Goal: Task Accomplishment & Management: Manage account settings

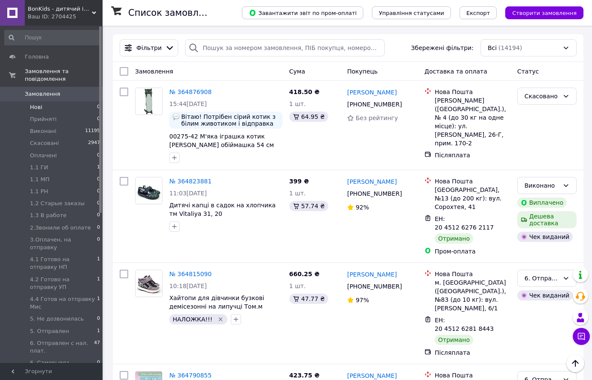
click at [33, 103] on span "Нові" at bounding box center [36, 107] width 12 height 8
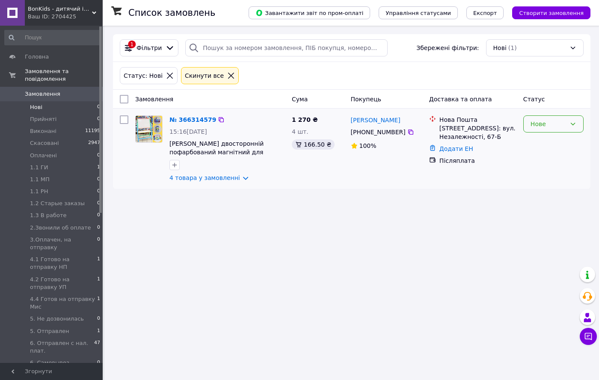
click at [544, 127] on div "Нове" at bounding box center [547, 123] width 35 height 9
click at [542, 140] on li "Прийнято" at bounding box center [552, 142] width 59 height 15
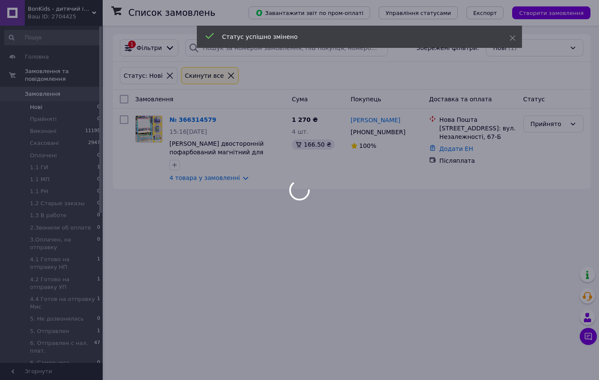
click at [202, 120] on link "№ 366314579" at bounding box center [192, 119] width 47 height 7
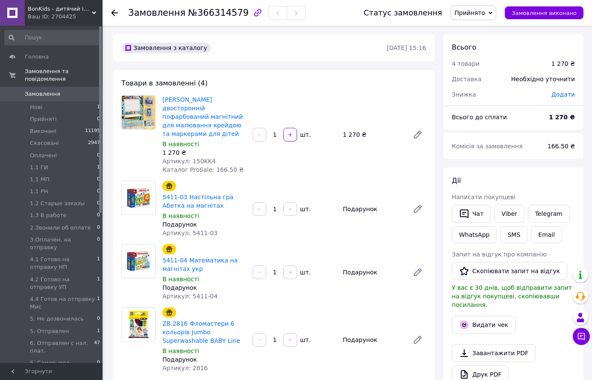
click at [485, 15] on span "Прийнято" at bounding box center [470, 12] width 31 height 7
click at [484, 77] on li "1.3 В работе" at bounding box center [494, 77] width 87 height 13
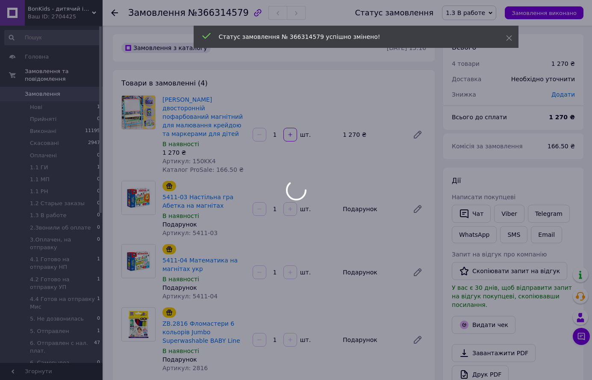
click at [507, 211] on div at bounding box center [296, 190] width 592 height 380
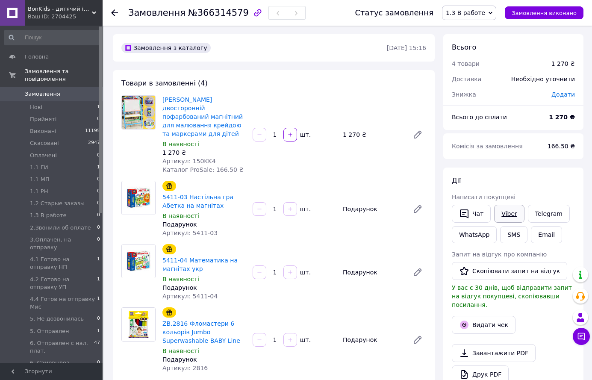
click at [501, 210] on link "Viber" at bounding box center [509, 214] width 30 height 18
click at [301, 354] on div "ZB.2816 Фломастери 6 кольорів Jumbo Superwashable BABY Line В наявності Подарун…" at bounding box center [294, 340] width 271 height 68
drag, startPoint x: 162, startPoint y: 97, endPoint x: 221, endPoint y: 98, distance: 58.2
click at [221, 98] on div "Мольберт крутяшка двосторонній пофарбований магнітний для малювання крейдою та …" at bounding box center [204, 135] width 90 height 82
copy link "[PERSON_NAME]"
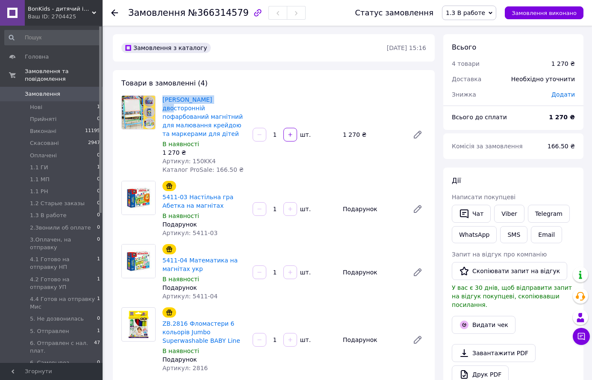
click at [295, 44] on div "Замовлення з каталогу" at bounding box center [253, 48] width 267 height 14
click at [222, 9] on span "№366314579" at bounding box center [218, 13] width 61 height 10
copy span "366314579"
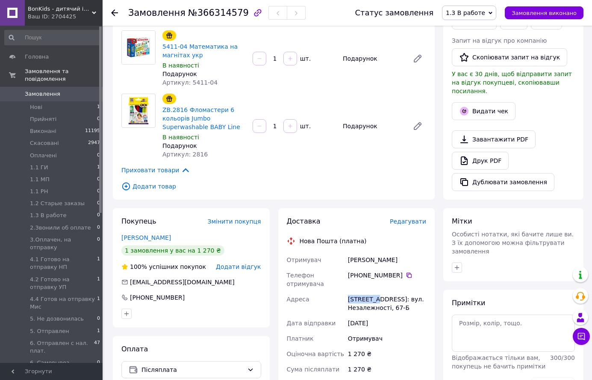
drag, startPoint x: 349, startPoint y: 299, endPoint x: 378, endPoint y: 298, distance: 29.9
click at [378, 298] on div "[STREET_ADDRESS]: вул. Незалежності, 67-Б" at bounding box center [387, 304] width 82 height 24
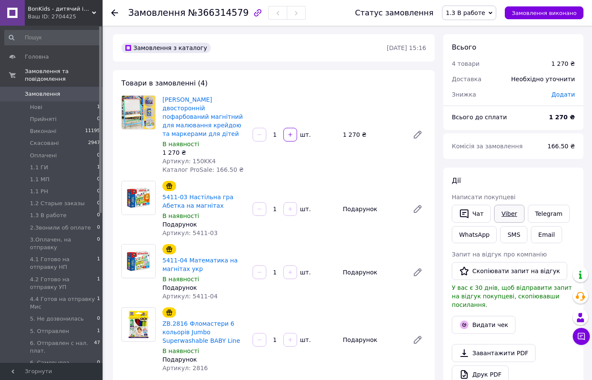
click at [500, 213] on link "Viber" at bounding box center [509, 214] width 30 height 18
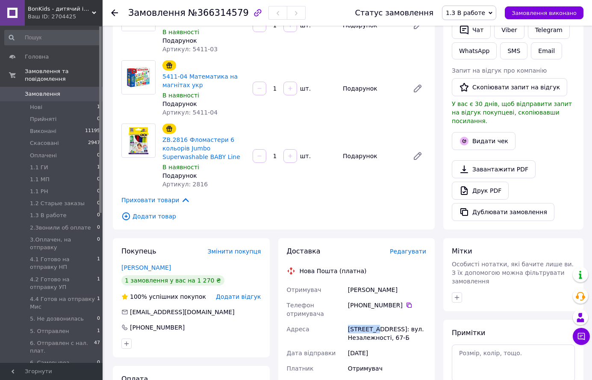
scroll to position [257, 0]
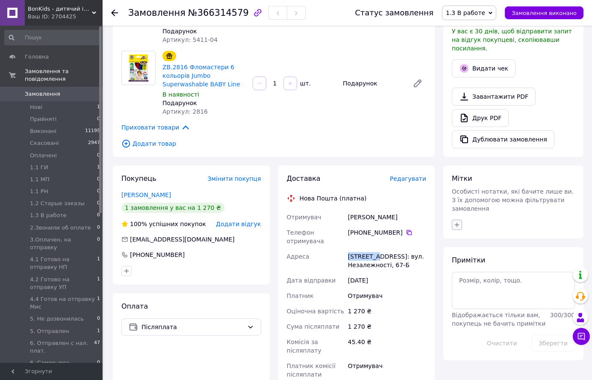
click at [457, 222] on icon "button" at bounding box center [457, 225] width 7 height 7
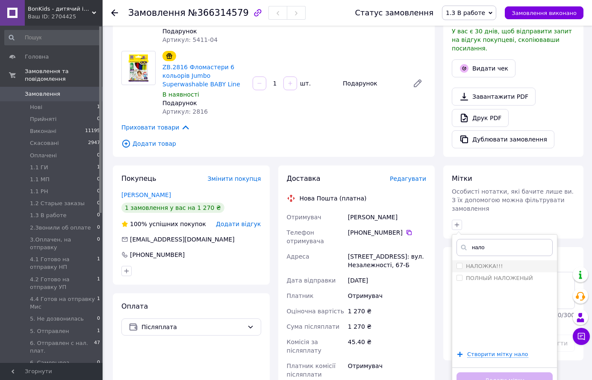
type input "нало"
click at [488, 263] on label "НАЛОЖКА!!!" at bounding box center [484, 266] width 37 height 6
checkbox input "true"
click at [512, 372] on button "Додати мітку" at bounding box center [505, 380] width 96 height 17
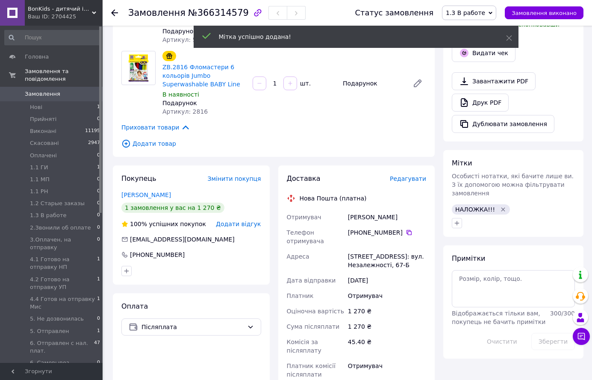
click at [491, 263] on div "Примітки Відображається тільки вам, покупець не бачить примітки 300 / 300 Очист…" at bounding box center [513, 302] width 123 height 96
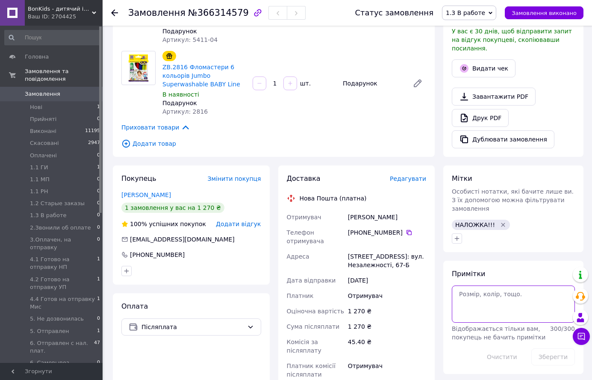
click at [511, 286] on textarea at bounding box center [513, 304] width 123 height 37
type textarea "упак"
click at [560, 349] on button "Зберегти" at bounding box center [554, 357] width 44 height 17
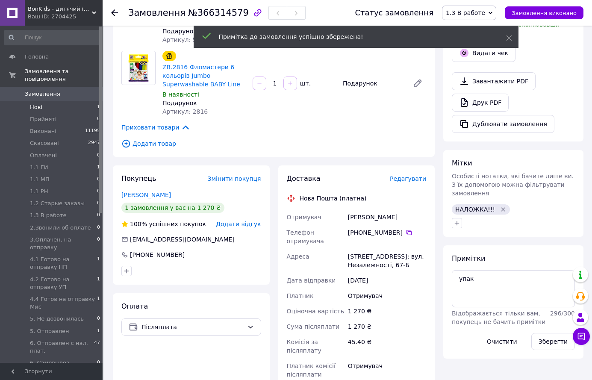
click at [40, 103] on span "Нові" at bounding box center [36, 107] width 12 height 8
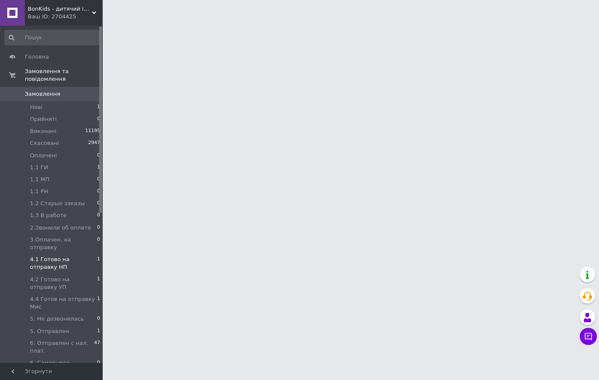
click at [41, 164] on span "1.1 ГИ" at bounding box center [39, 168] width 18 height 8
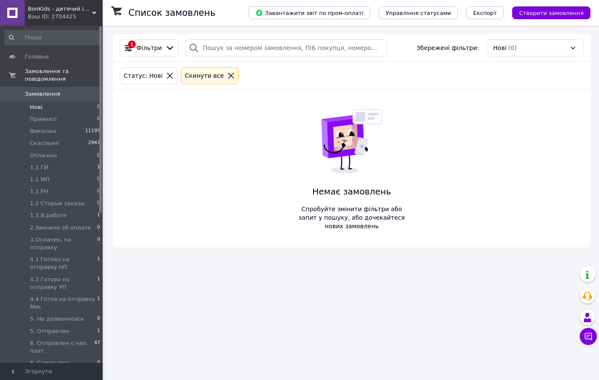
click at [94, 9] on div "BonKids - дитячий інтернет-магазин Ваш ID: 2704425" at bounding box center [64, 13] width 78 height 26
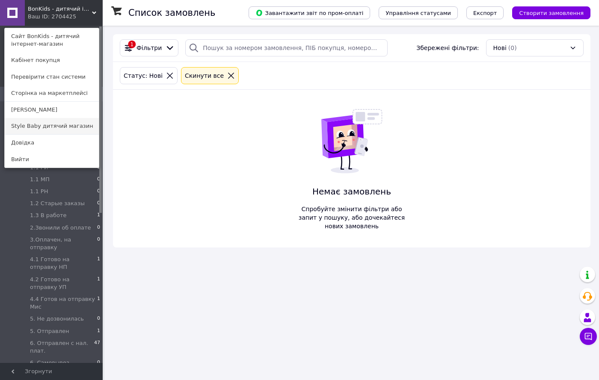
click at [56, 129] on link "Style Baby дитячий магазин" at bounding box center [52, 126] width 94 height 16
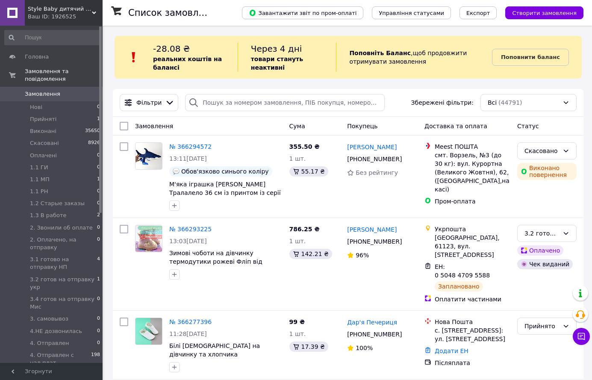
click at [94, 11] on icon at bounding box center [94, 13] width 4 height 4
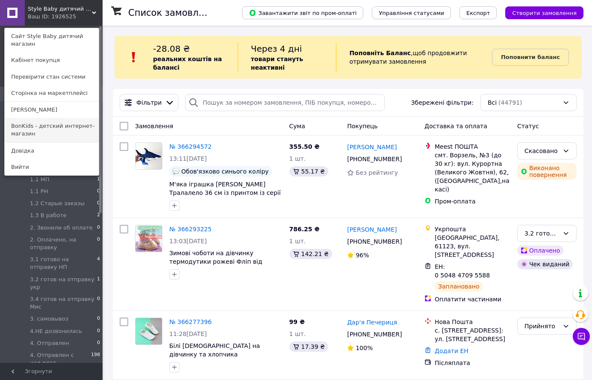
click at [62, 118] on link "BonKids - детский интернет-магазин" at bounding box center [52, 130] width 94 height 24
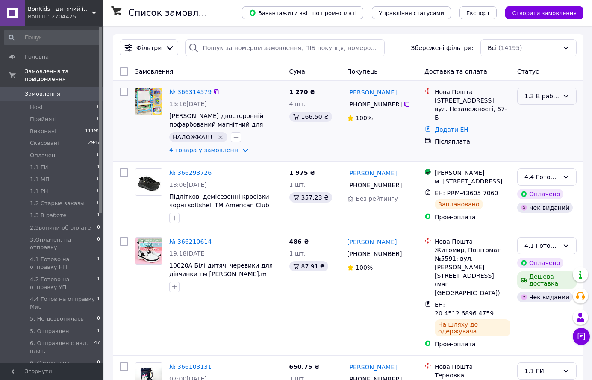
click at [533, 92] on div "1.3 В работе" at bounding box center [542, 96] width 35 height 9
click at [551, 165] on li "4.1 Готово на отправку НП" at bounding box center [547, 171] width 59 height 24
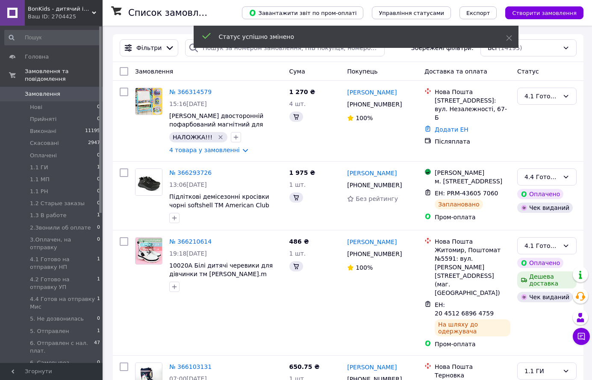
click at [198, 92] on link "№ 366314579" at bounding box center [190, 92] width 42 height 7
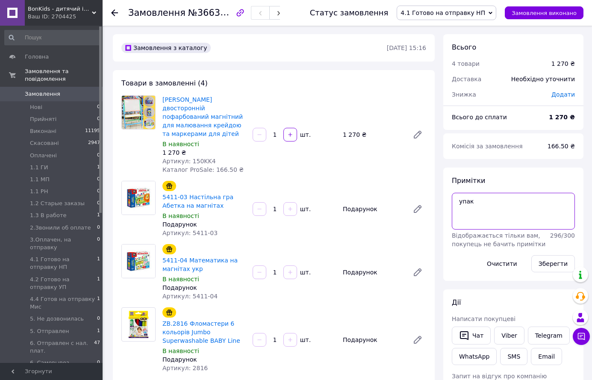
click at [496, 204] on textarea "упак" at bounding box center [513, 211] width 123 height 37
type textarea "упак 100 наложка 1220"
click at [555, 263] on button "Зберегти" at bounding box center [554, 263] width 44 height 17
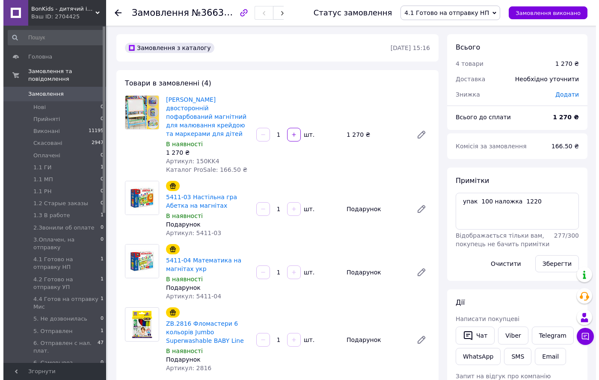
scroll to position [257, 0]
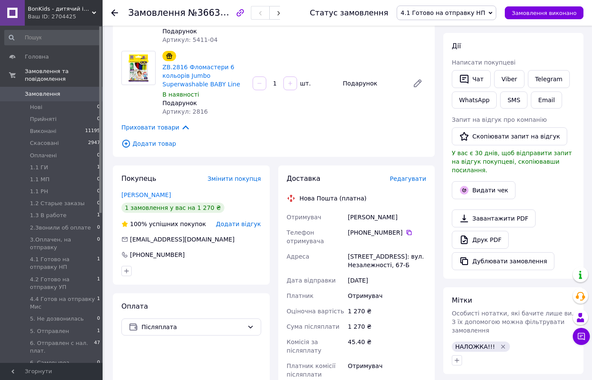
click at [403, 178] on span "Редагувати" at bounding box center [408, 178] width 36 height 7
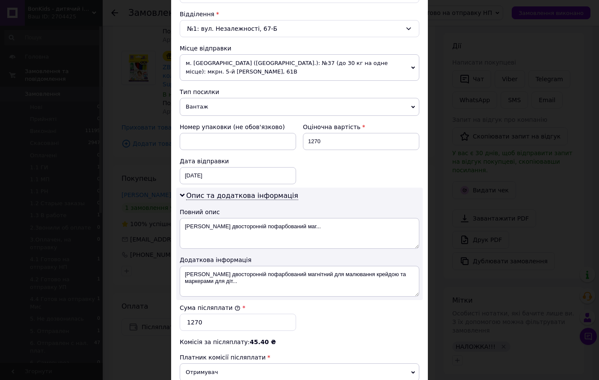
scroll to position [377, 0]
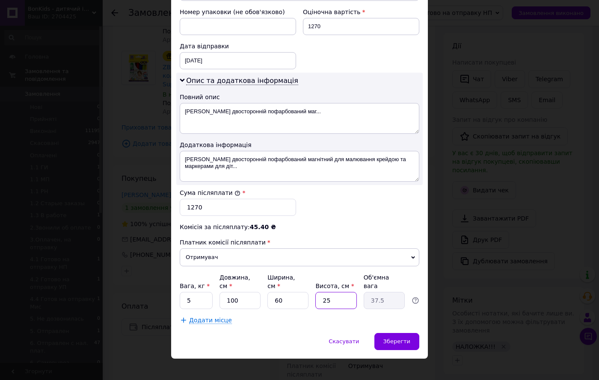
drag, startPoint x: 330, startPoint y: 291, endPoint x: 321, endPoint y: 291, distance: 9.0
click at [321, 292] on input "25" at bounding box center [335, 300] width 41 height 17
type input "1"
type input "1.5"
type input "10"
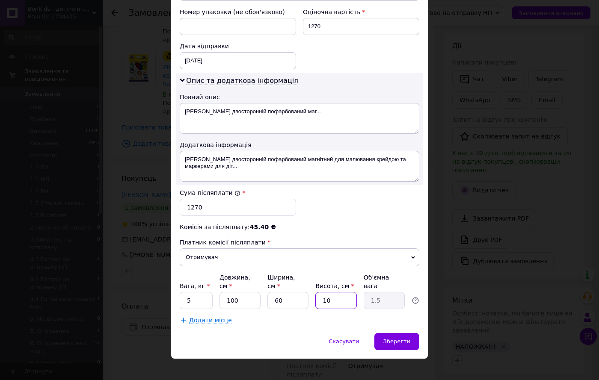
type input "15"
type input "1"
type input "1.5"
type input "7"
type input "10.5"
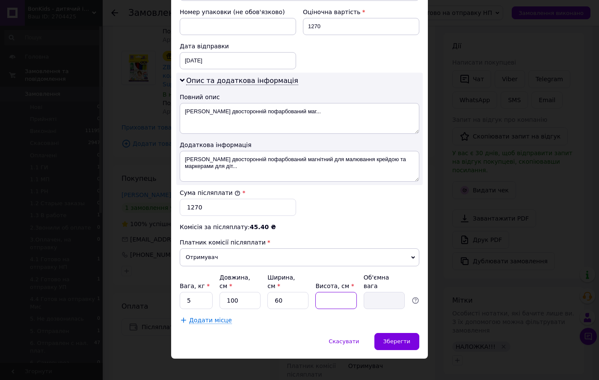
type input "5"
type input "7.5"
type input "5"
click at [404, 338] on span "Зберегти" at bounding box center [396, 341] width 27 height 6
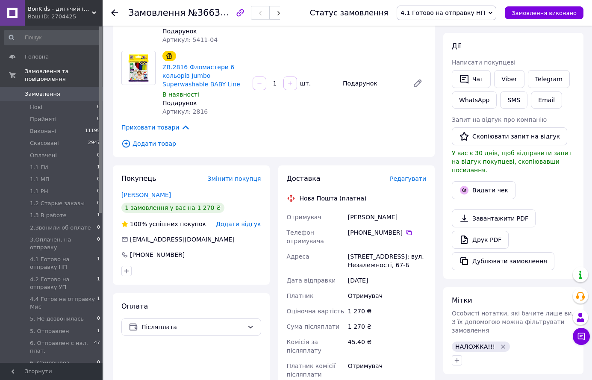
click at [415, 180] on span "Редагувати" at bounding box center [408, 178] width 36 height 7
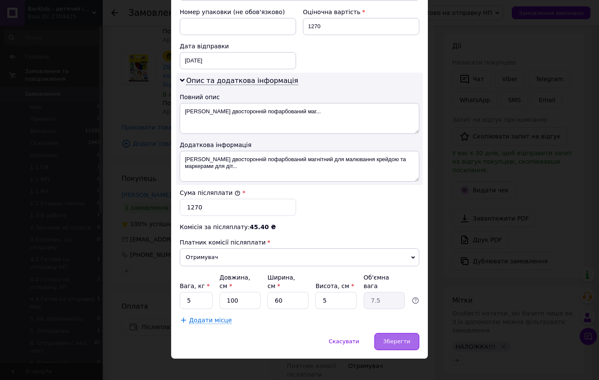
click at [390, 333] on div "Зберегти" at bounding box center [396, 341] width 45 height 17
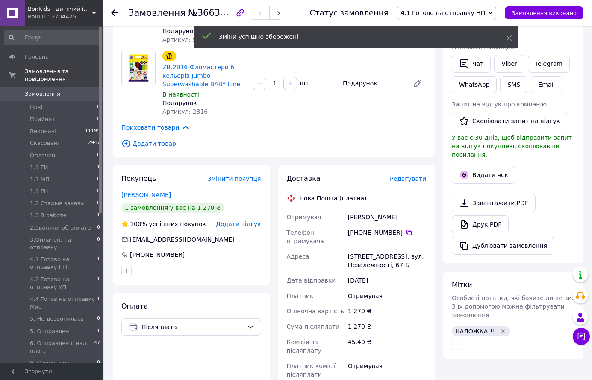
scroll to position [470, 0]
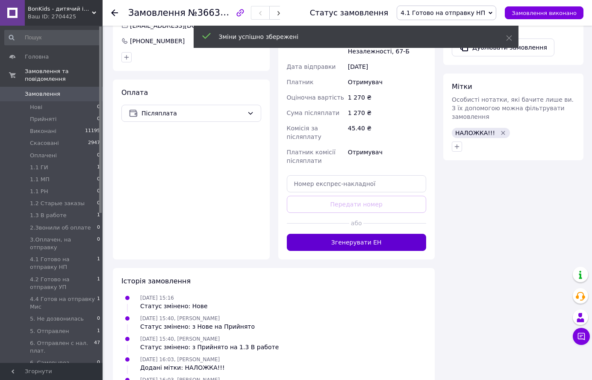
click at [370, 236] on button "Згенерувати ЕН" at bounding box center [357, 242] width 140 height 17
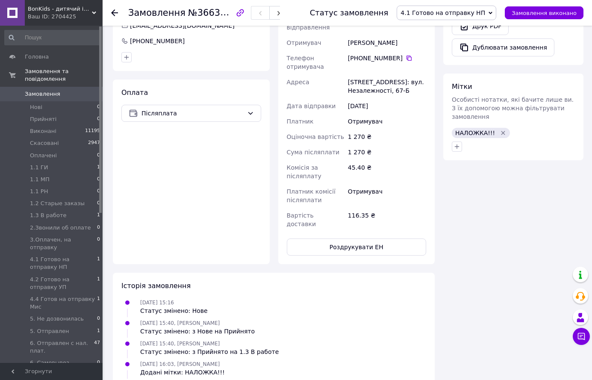
scroll to position [5, 0]
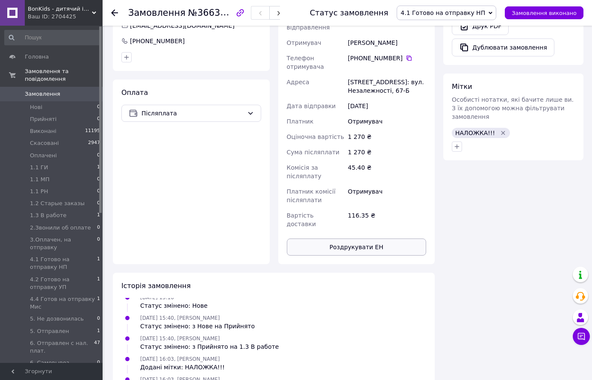
click at [370, 239] on button "Роздрукувати ЕН" at bounding box center [357, 247] width 140 height 17
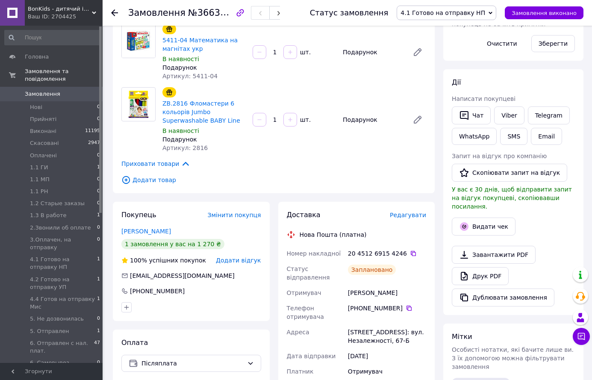
scroll to position [214, 0]
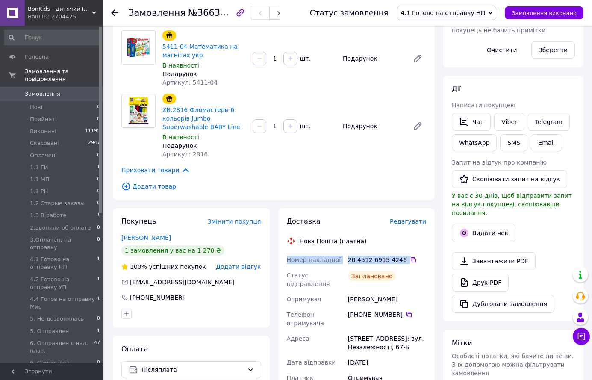
drag, startPoint x: 287, startPoint y: 257, endPoint x: 415, endPoint y: 256, distance: 127.9
click at [415, 256] on div "Номер накладної 20 4512 6915 4246   Статус відправлення Заплановано Отримувач Є…" at bounding box center [356, 370] width 143 height 236
copy div "Номер накладної 20 4512 6915 4246"
click at [206, 13] on span "№366314579" at bounding box center [218, 12] width 61 height 11
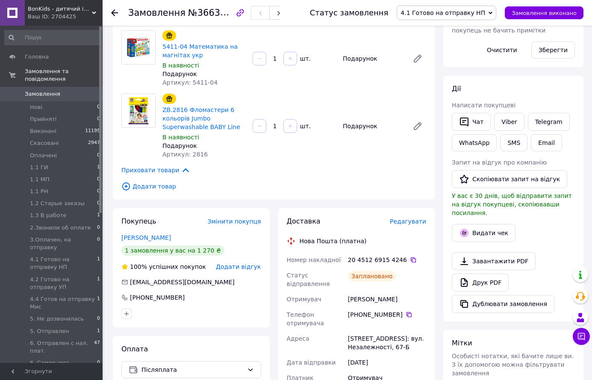
click at [207, 14] on span "№366314579" at bounding box center [218, 12] width 61 height 11
copy span "366314579"
